Goal: Find specific page/section: Find specific page/section

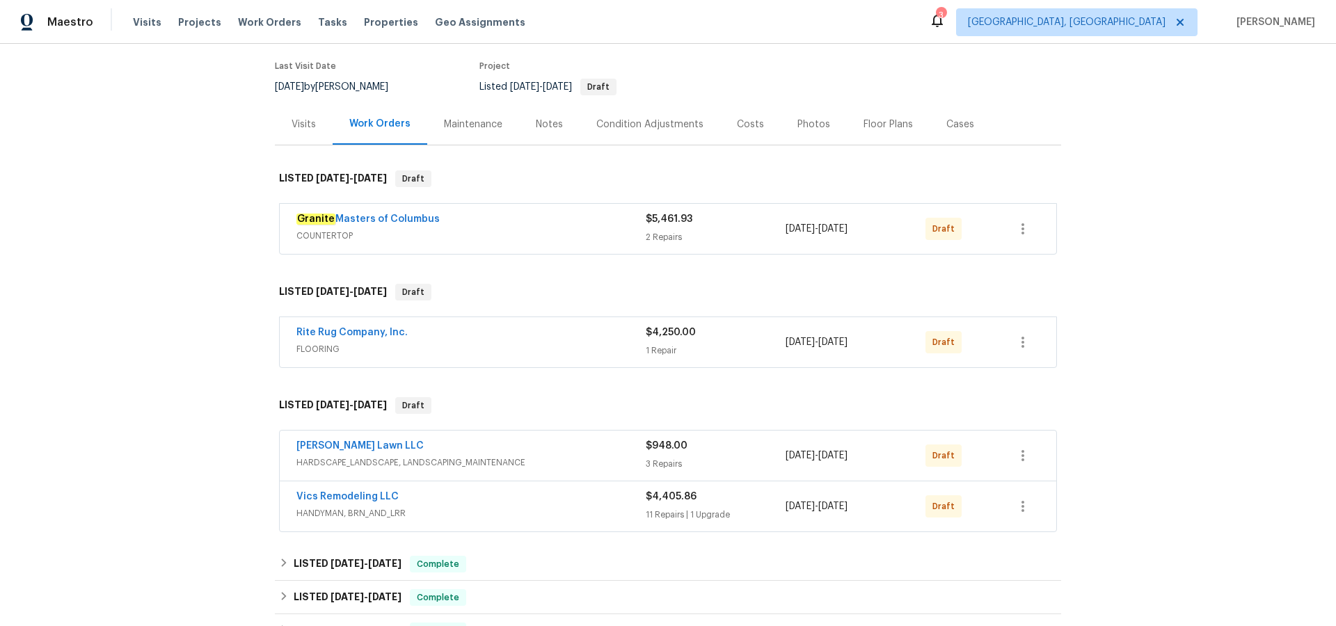
scroll to position [113, 0]
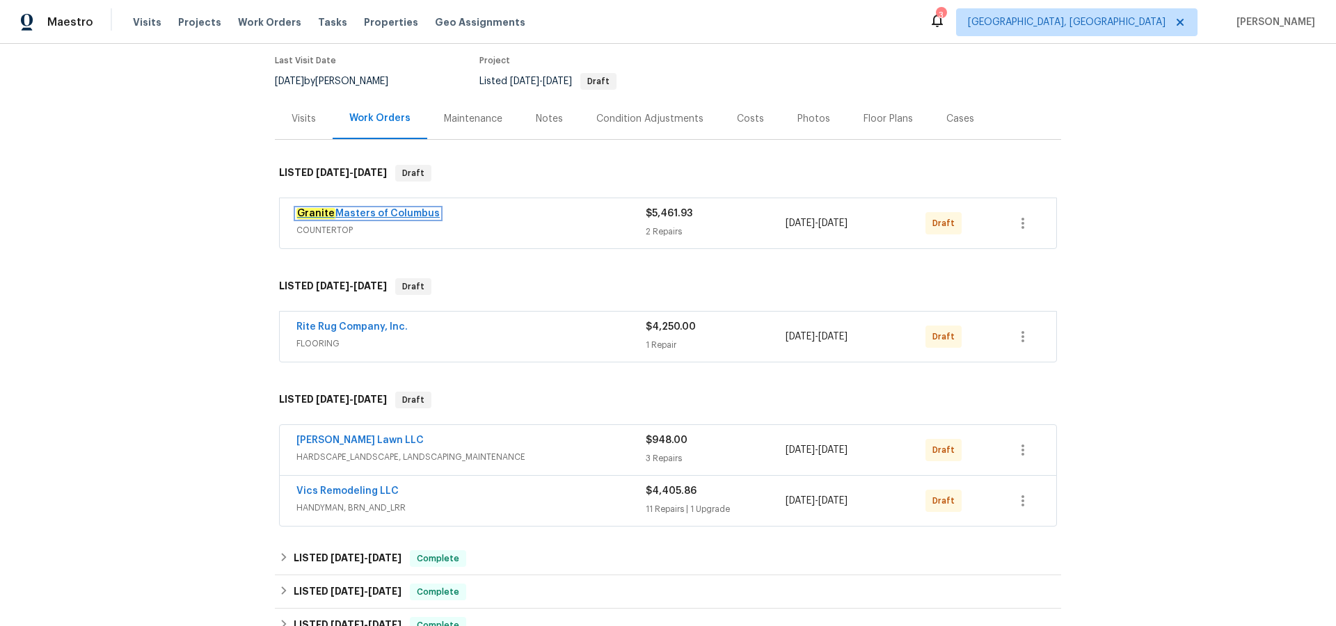
click at [392, 216] on link "Granite Masters of Columbus" at bounding box center [367, 214] width 143 height 10
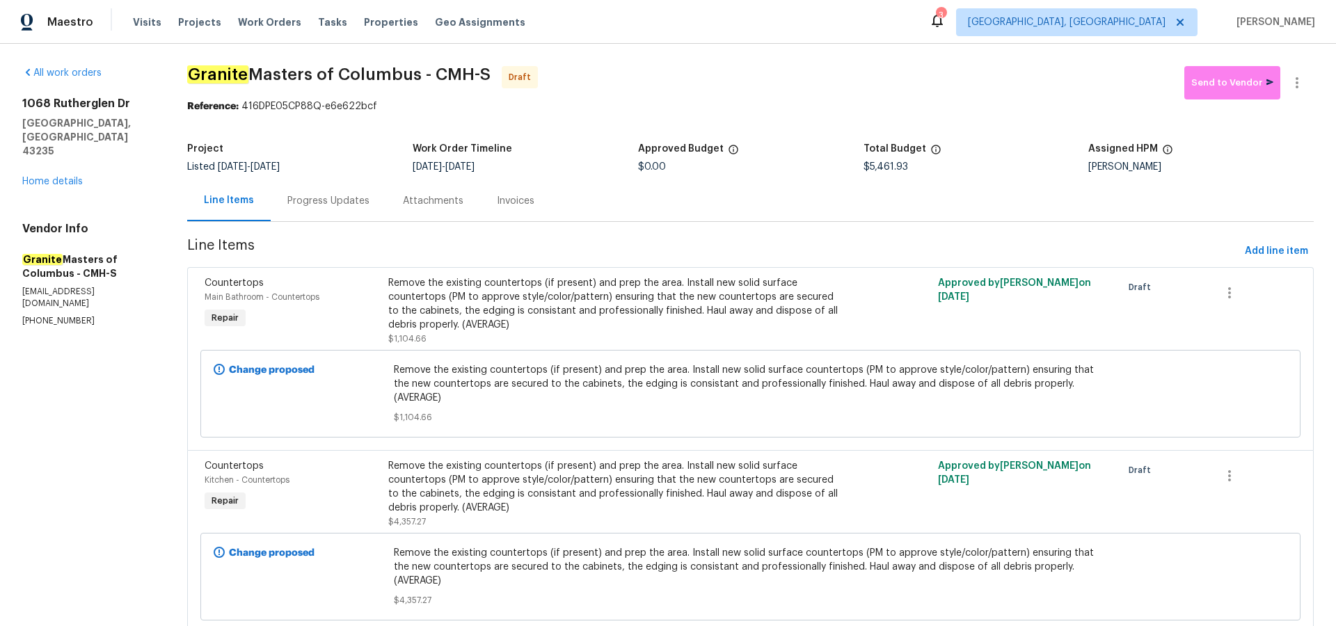
scroll to position [19, 0]
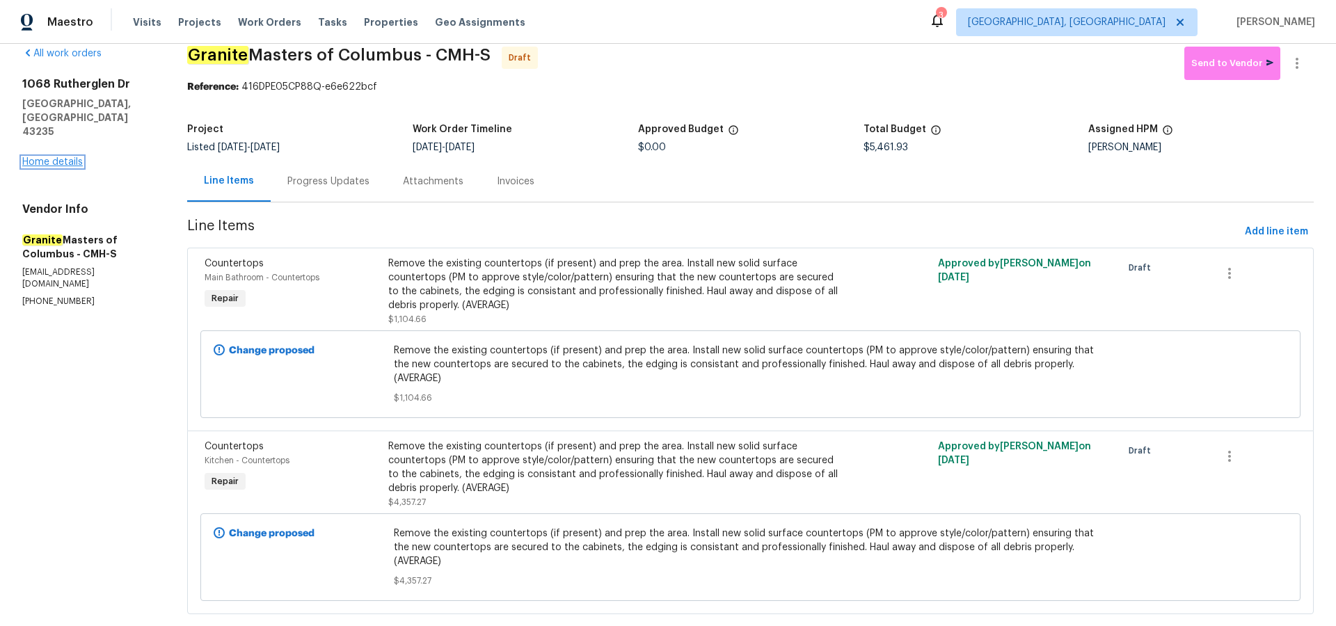
click at [64, 157] on link "Home details" at bounding box center [52, 162] width 61 height 10
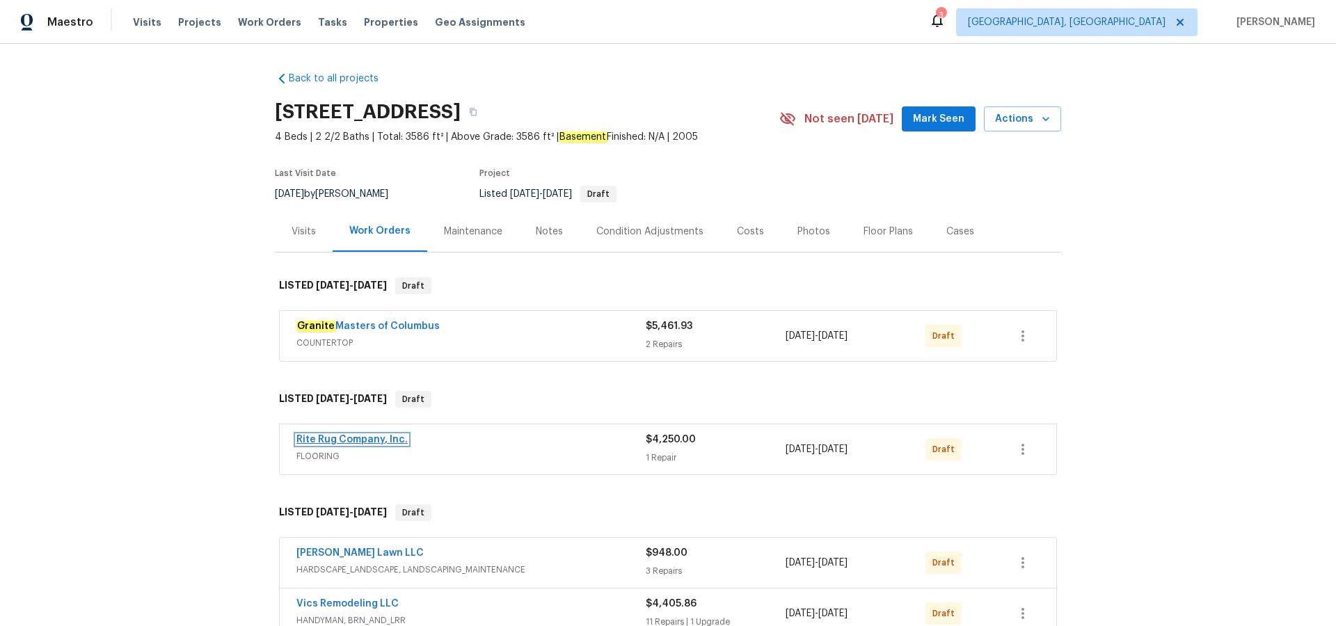
click at [373, 440] on link "Rite Rug Company, Inc." at bounding box center [351, 440] width 111 height 10
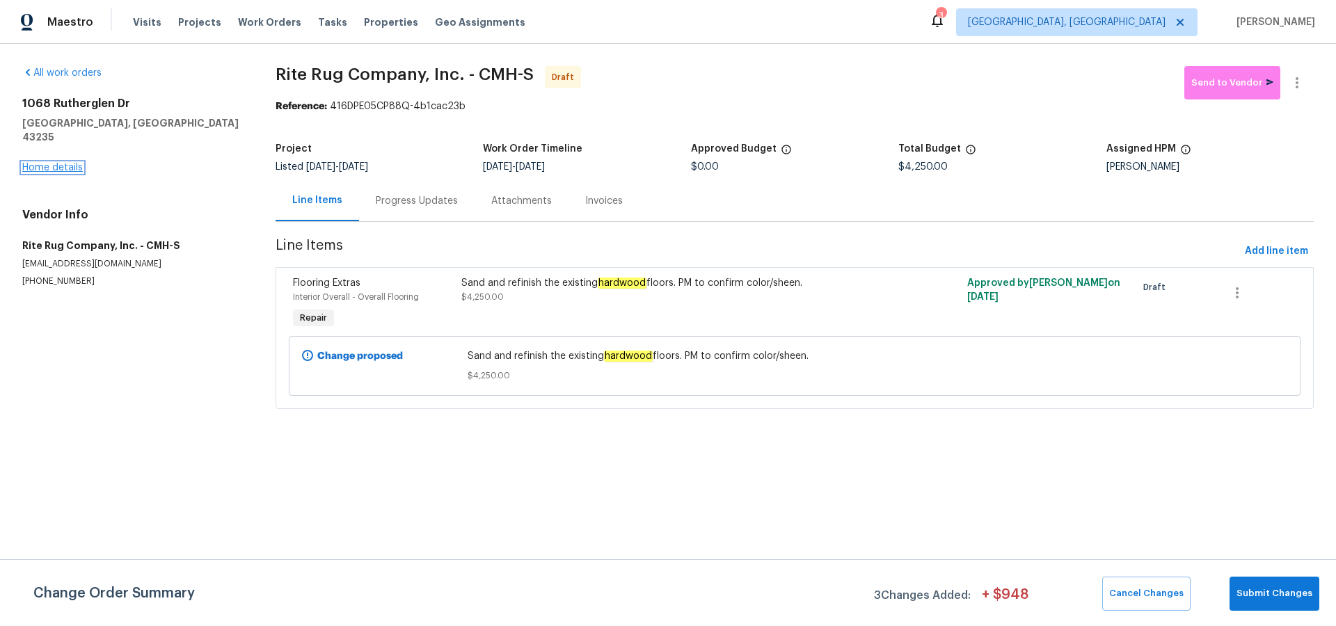
click at [56, 163] on link "Home details" at bounding box center [52, 168] width 61 height 10
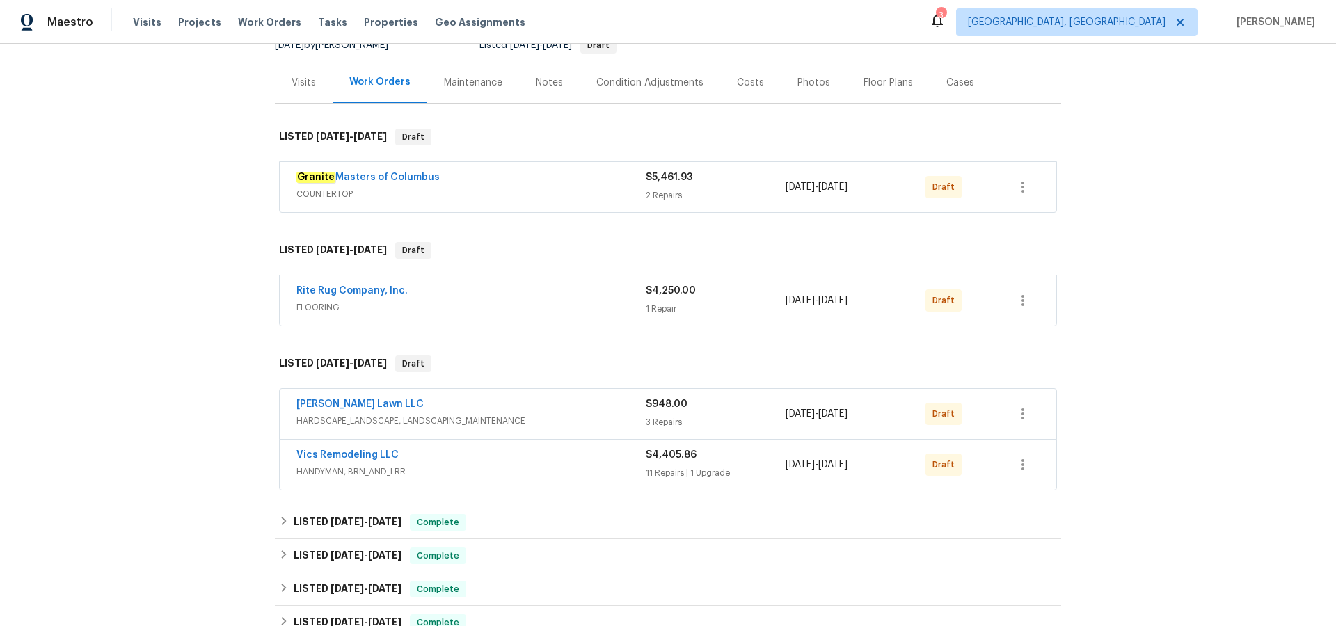
scroll to position [154, 0]
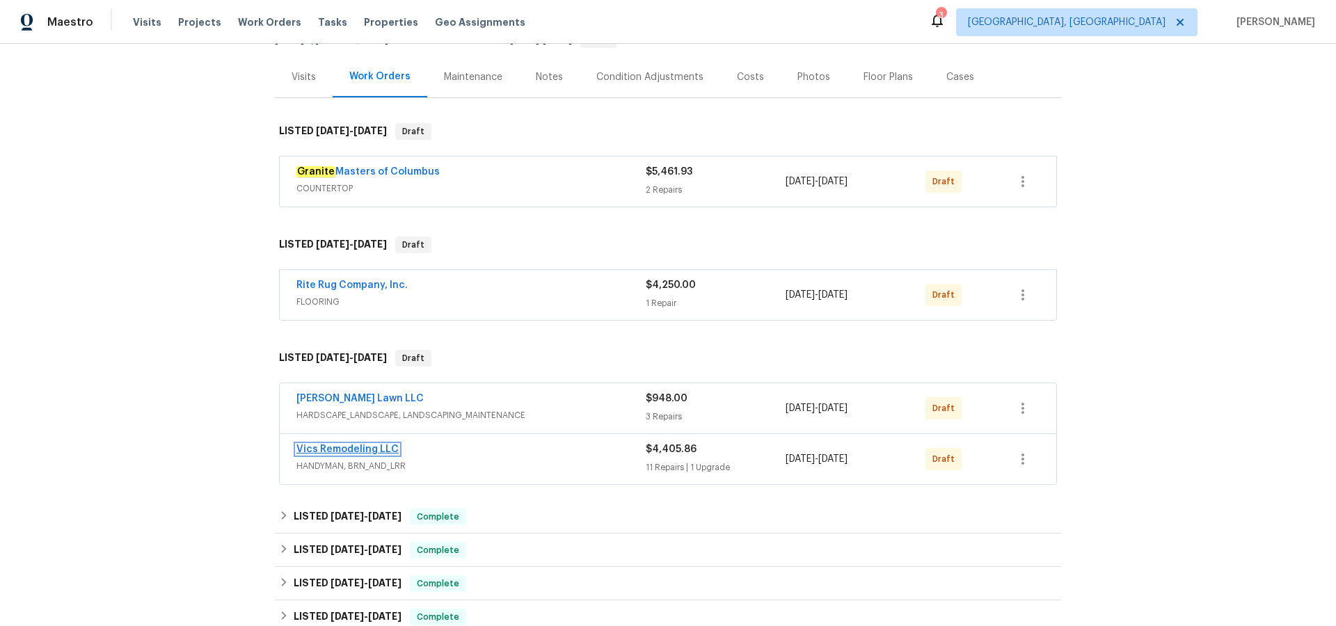
click at [351, 448] on link "Vics Remodeling LLC" at bounding box center [347, 450] width 102 height 10
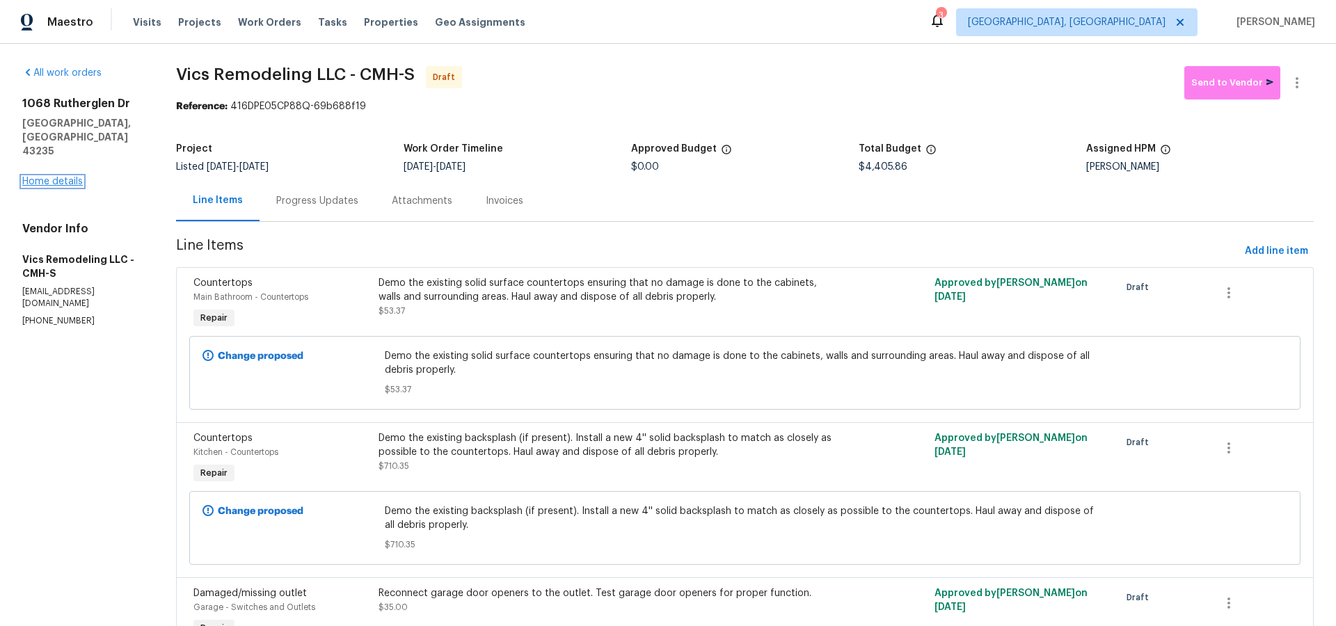
click at [70, 177] on link "Home details" at bounding box center [52, 182] width 61 height 10
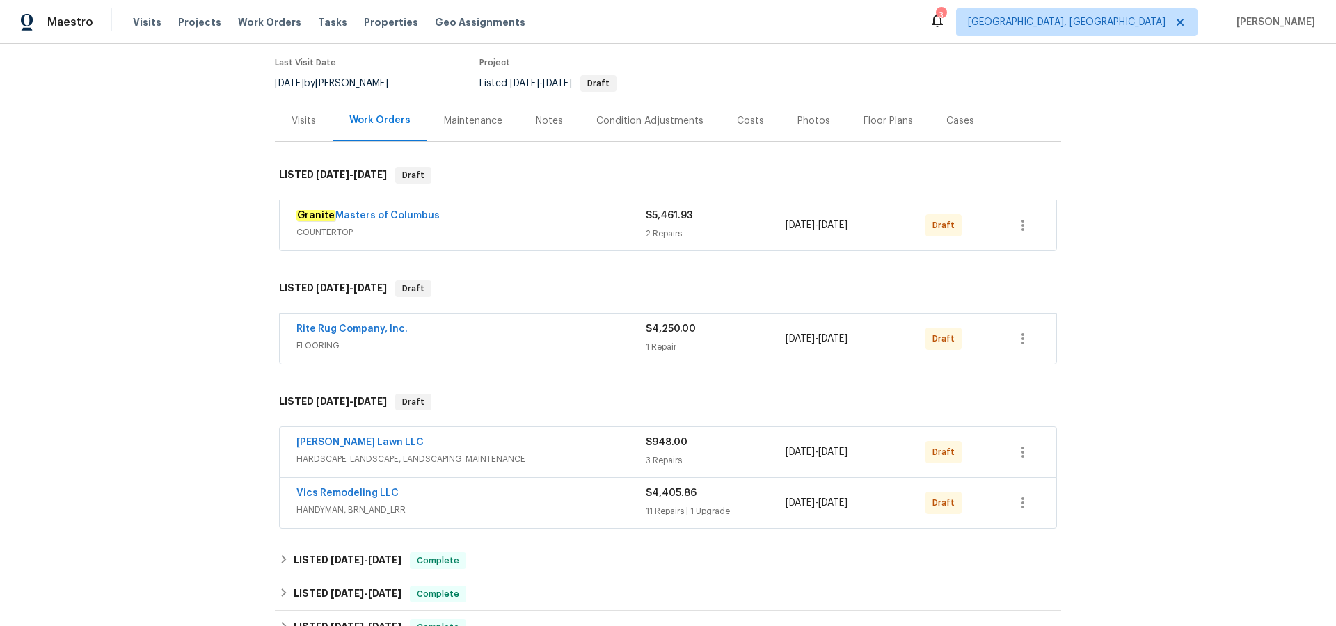
scroll to position [114, 0]
